Goal: Task Accomplishment & Management: Use online tool/utility

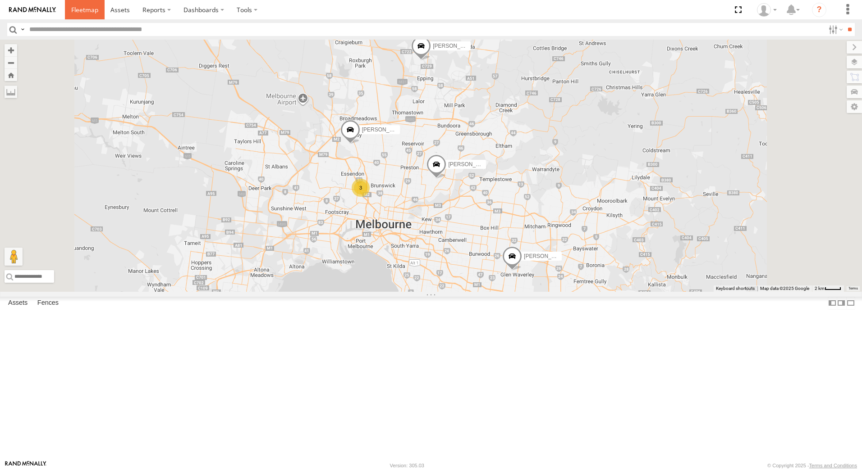
click at [81, 5] on span at bounding box center [84, 9] width 27 height 9
click at [81, 6] on span at bounding box center [84, 9] width 27 height 9
click at [82, 7] on span at bounding box center [84, 9] width 27 height 9
click at [360, 144] on span at bounding box center [350, 132] width 20 height 24
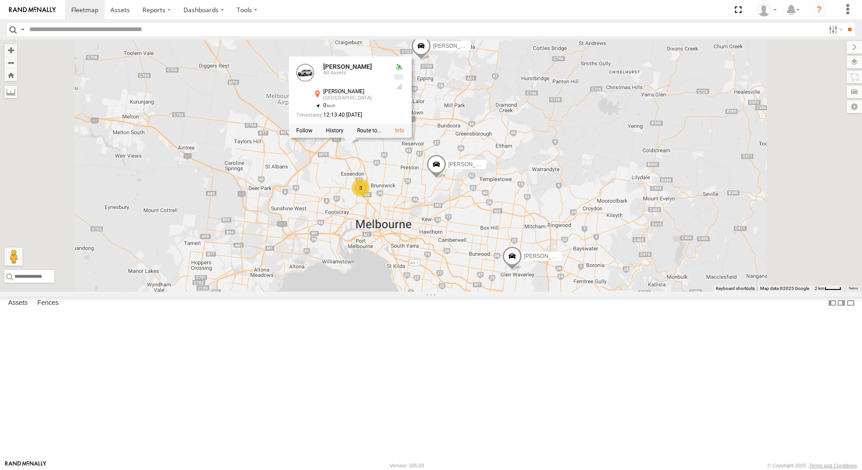
click at [656, 223] on div "3 Stefan Weeks David Bonaddio Peter Edwardes William Joyce Peter Edwardes All A…" at bounding box center [431, 166] width 862 height 252
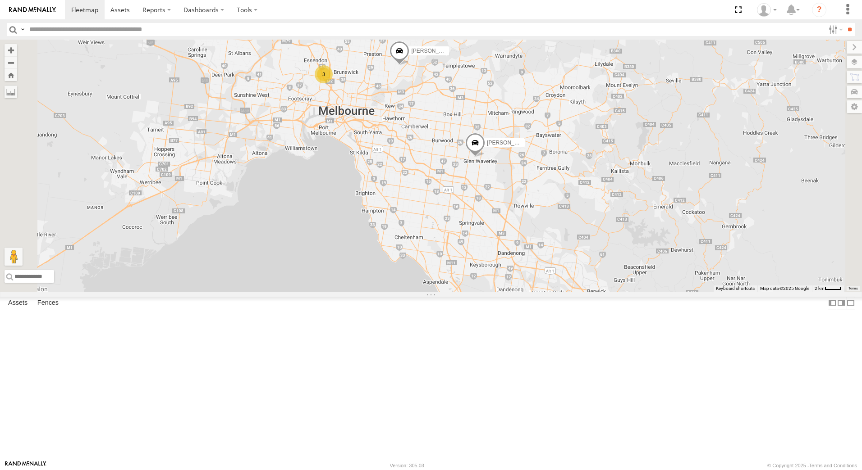
drag, startPoint x: 732, startPoint y: 281, endPoint x: 695, endPoint y: 167, distance: 119.4
click at [695, 167] on div "3 Stefan Weeks David Bonaddio Peter Edwardes William Joyce" at bounding box center [431, 166] width 862 height 252
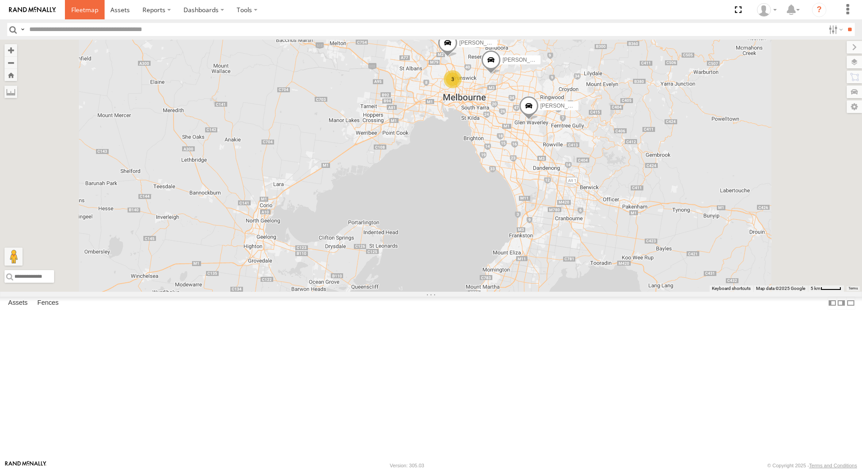
click at [84, 6] on span at bounding box center [84, 9] width 27 height 9
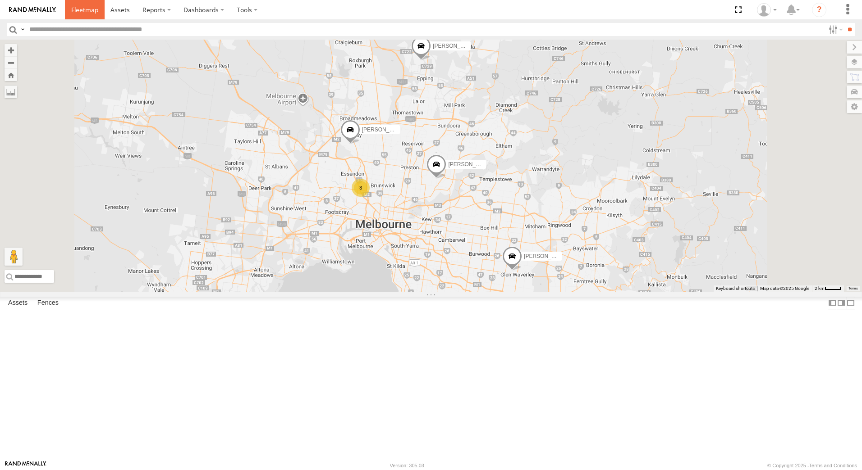
click at [87, 7] on span at bounding box center [84, 9] width 27 height 9
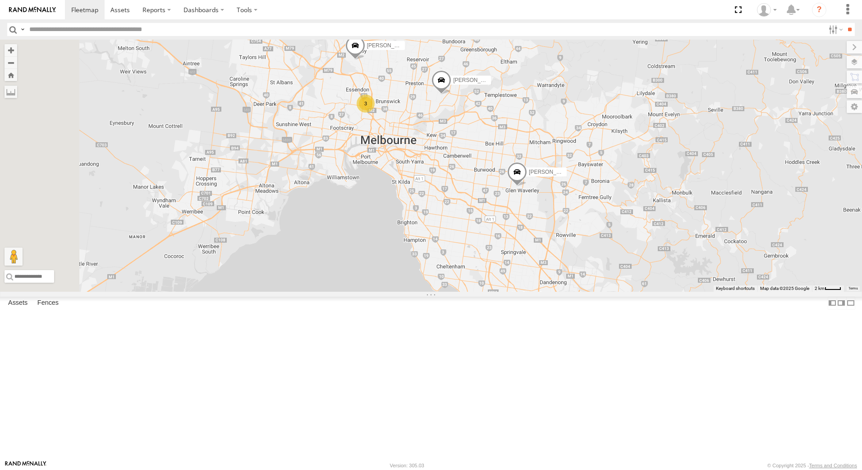
drag, startPoint x: 759, startPoint y: 405, endPoint x: 762, endPoint y: 319, distance: 86.1
click at [762, 292] on div "3 Stefan Weeks David Bonaddio Peter Edwardes William Joyce" at bounding box center [431, 166] width 862 height 252
click at [87, 11] on span at bounding box center [84, 9] width 27 height 9
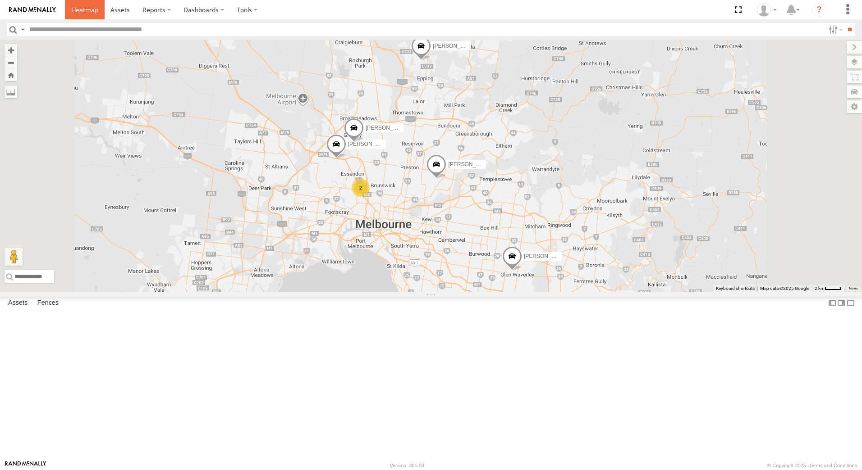
click at [85, 9] on span at bounding box center [84, 9] width 27 height 9
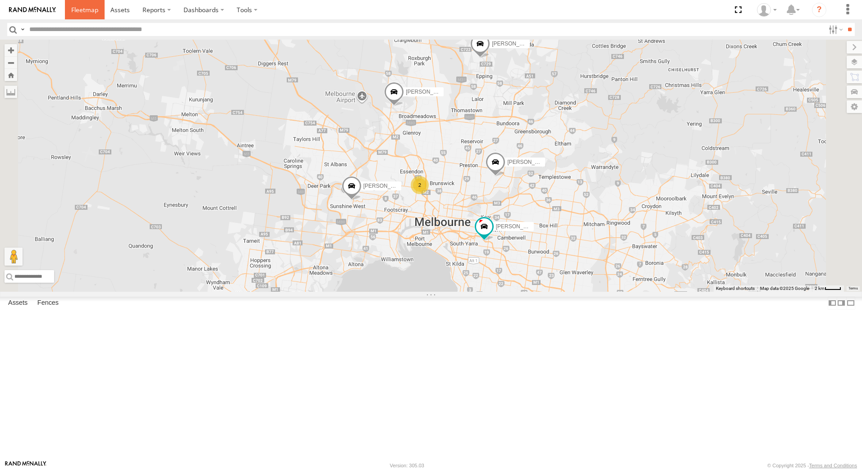
click at [75, 9] on span at bounding box center [84, 9] width 27 height 9
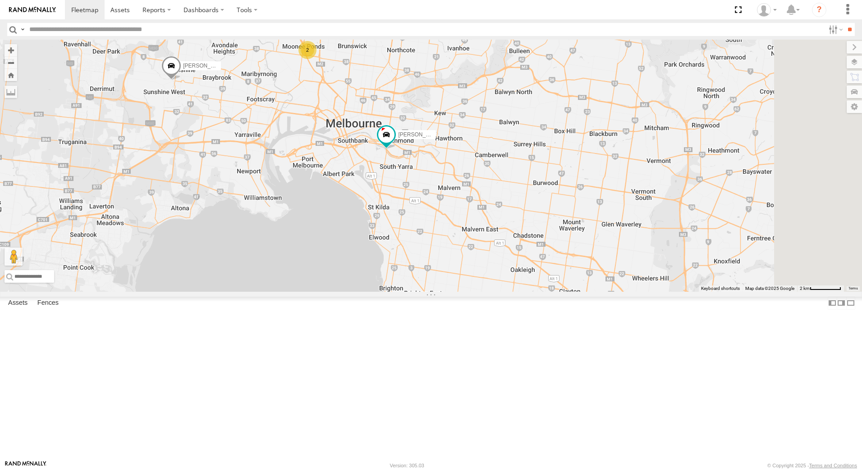
drag, startPoint x: 725, startPoint y: 298, endPoint x: 608, endPoint y: 109, distance: 222.8
click at [608, 109] on div "2 Stefan Weeks David Bonaddio Peter Edwardes William Joyce Rob Serpell" at bounding box center [431, 166] width 862 height 252
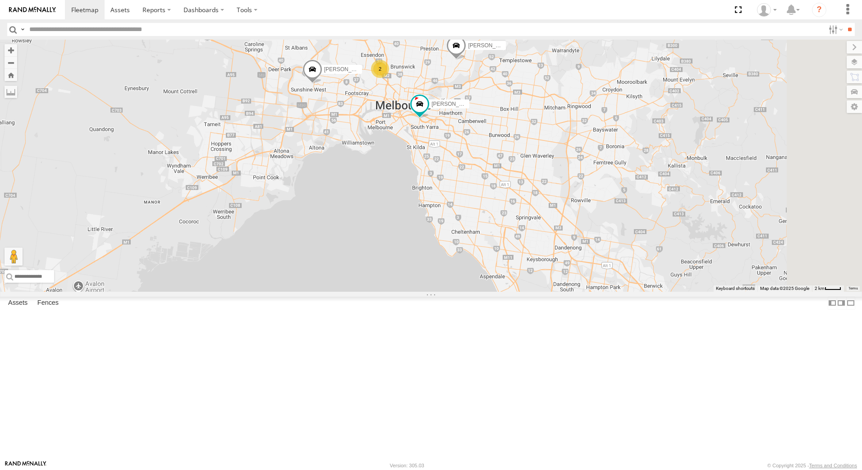
drag, startPoint x: 778, startPoint y: 276, endPoint x: 671, endPoint y: 208, distance: 126.5
click at [671, 208] on div "Stefan Weeks David Bonaddio Peter Edwardes William Joyce Rob Serpell 2" at bounding box center [431, 166] width 862 height 252
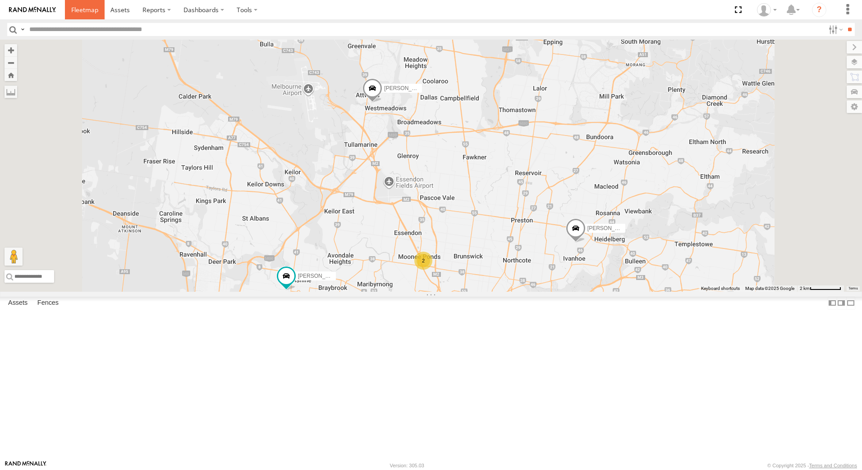
click at [85, 9] on span at bounding box center [84, 9] width 27 height 9
click at [430, 326] on span at bounding box center [420, 313] width 20 height 24
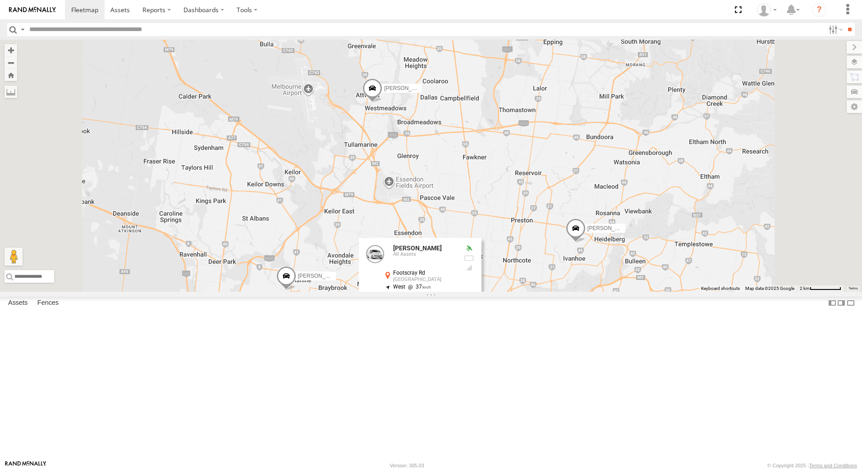
click at [758, 292] on div "2 [PERSON_NAME] [PERSON_NAME] [PERSON_NAME] [PERSON_NAME] [PERSON_NAME] [PERSON…" at bounding box center [431, 166] width 862 height 252
click at [682, 173] on div "2 [PERSON_NAME] [PERSON_NAME] [PERSON_NAME] [PERSON_NAME] [PERSON_NAME]" at bounding box center [431, 166] width 862 height 252
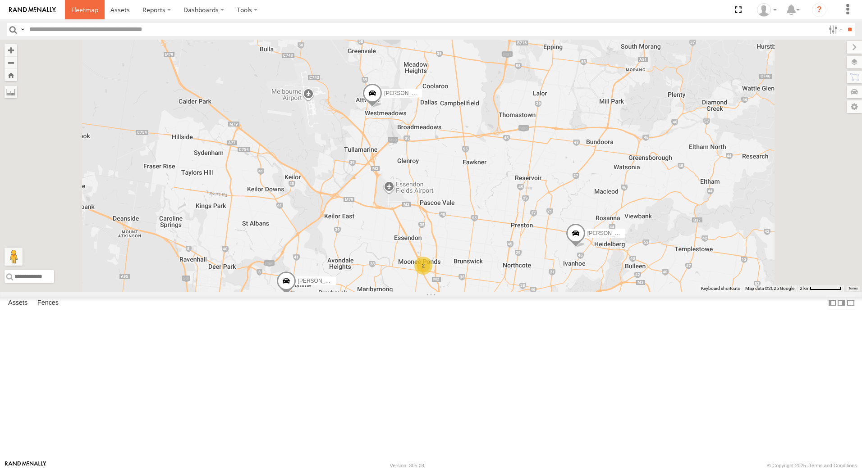
click at [86, 10] on span at bounding box center [84, 9] width 27 height 9
click at [372, 315] on span at bounding box center [364, 307] width 16 height 16
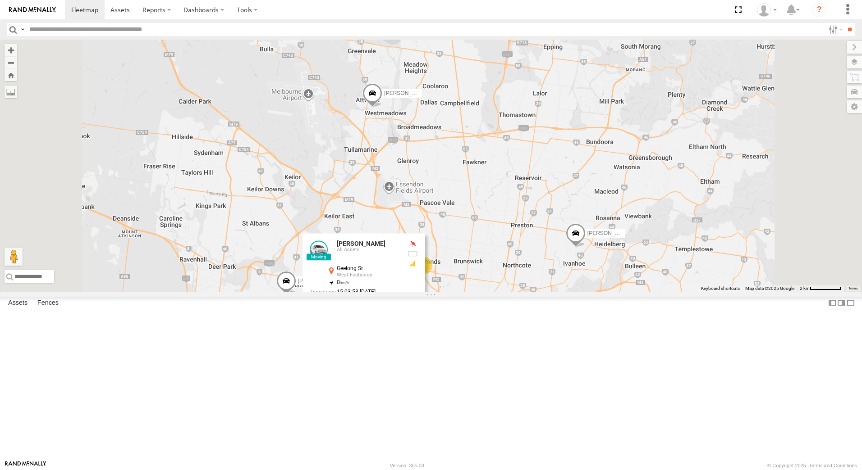
click at [640, 292] on div "2 Stefan Weeks David Bonaddio Peter Edwardes William Joyce Rob Serpell William …" at bounding box center [431, 166] width 862 height 252
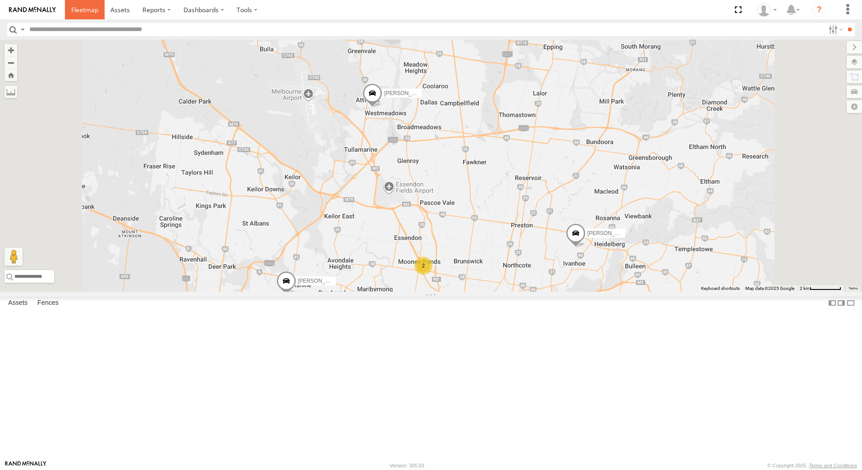
click at [91, 9] on span at bounding box center [84, 9] width 27 height 9
click at [83, 6] on span at bounding box center [84, 9] width 27 height 9
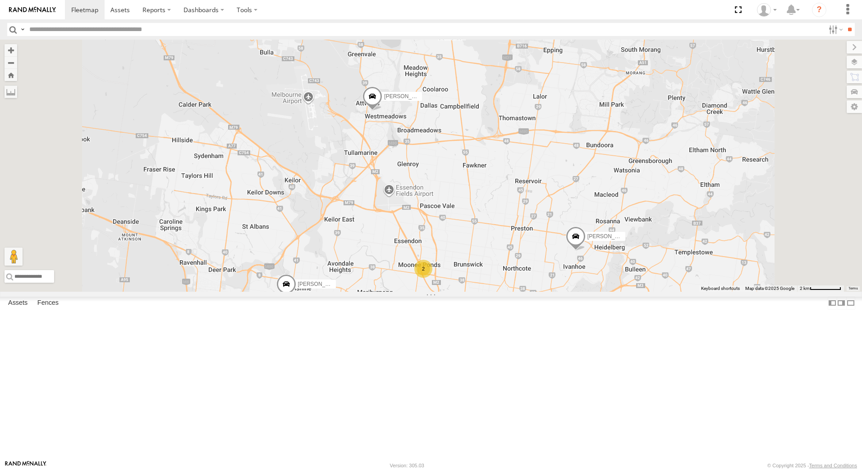
click at [585, 251] on span at bounding box center [576, 239] width 20 height 24
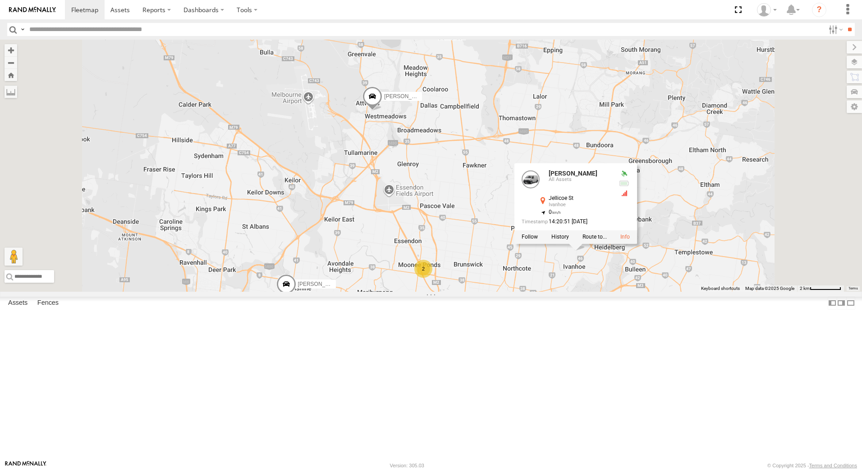
click at [767, 152] on div "2 Stefan Weeks David Bonaddio Peter Edwardes William Joyce Rob Serpell Stefan W…" at bounding box center [431, 166] width 862 height 252
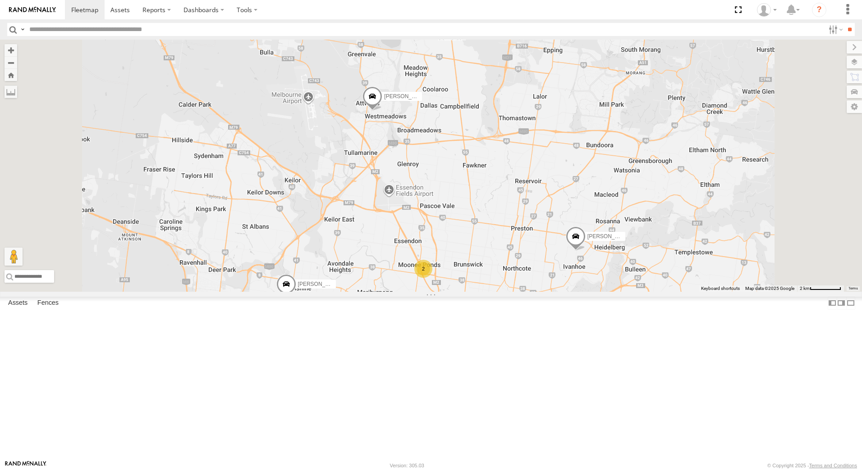
click at [395, 311] on span at bounding box center [387, 302] width 16 height 16
click at [683, 292] on div "2 Stefan Weeks David Bonaddio Peter Edwardes William Joyce Rob Serpell William …" at bounding box center [431, 166] width 862 height 252
drag, startPoint x: 76, startPoint y: 5, endPoint x: 84, endPoint y: 5, distance: 8.6
click at [76, 5] on span at bounding box center [84, 9] width 27 height 9
click at [585, 251] on span at bounding box center [576, 239] width 20 height 24
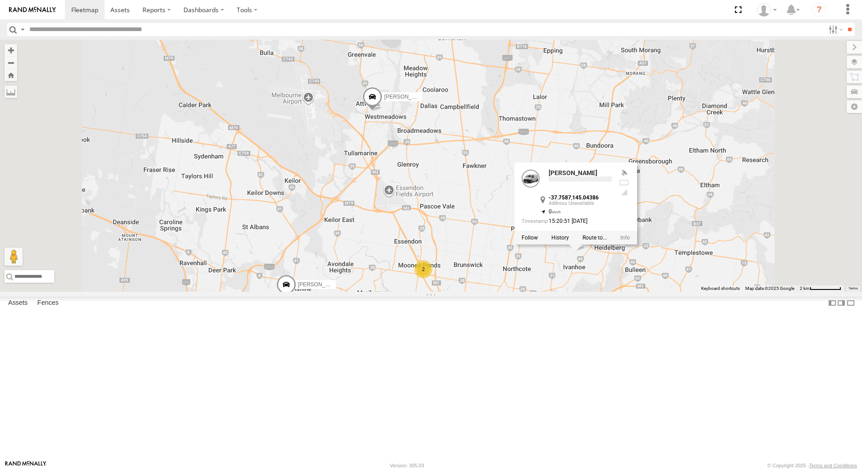
click at [776, 162] on div "2 [PERSON_NAME] [PERSON_NAME] [PERSON_NAME] [PERSON_NAME] [PERSON_NAME] [PERSON…" at bounding box center [431, 166] width 862 height 252
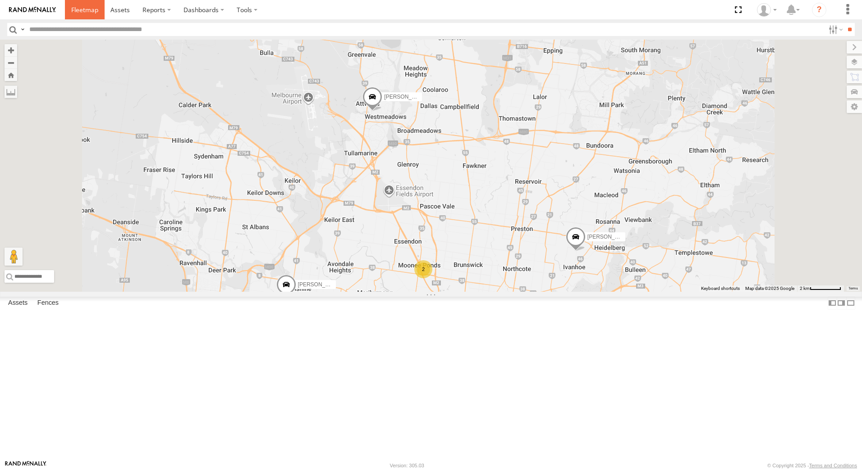
click at [90, 11] on span at bounding box center [84, 9] width 27 height 9
click at [382, 111] on span at bounding box center [372, 99] width 20 height 24
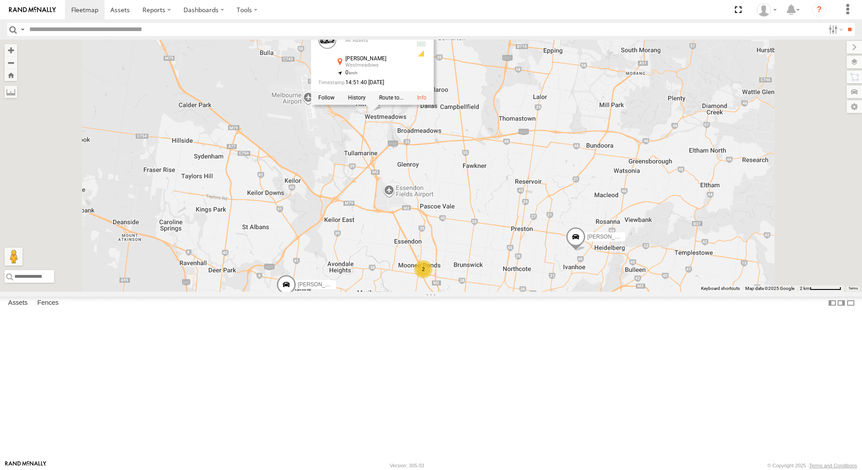
click at [708, 201] on div "2 [PERSON_NAME] [PERSON_NAME] [PERSON_NAME] [PERSON_NAME] [PERSON_NAME] [PERSON…" at bounding box center [431, 166] width 862 height 252
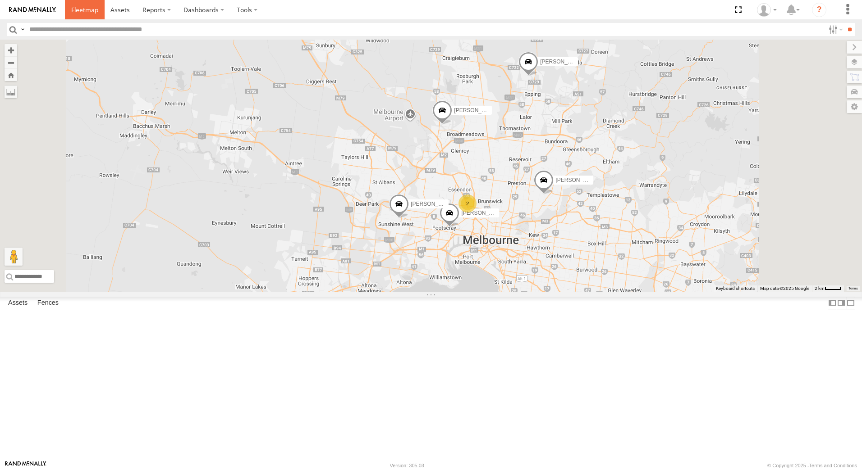
drag, startPoint x: 87, startPoint y: 9, endPoint x: 98, endPoint y: 6, distance: 11.1
click at [87, 9] on span at bounding box center [84, 9] width 27 height 9
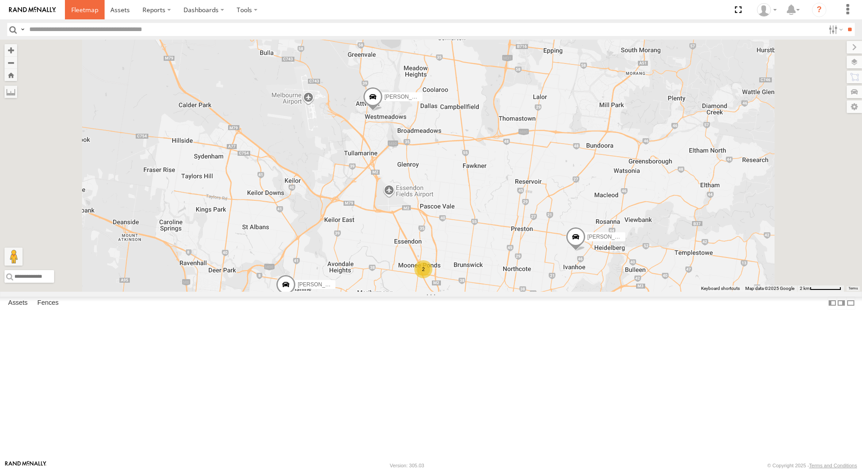
click at [90, 9] on span at bounding box center [84, 9] width 27 height 9
click at [90, 6] on span at bounding box center [84, 9] width 27 height 9
